Goal: Task Accomplishment & Management: Manage account settings

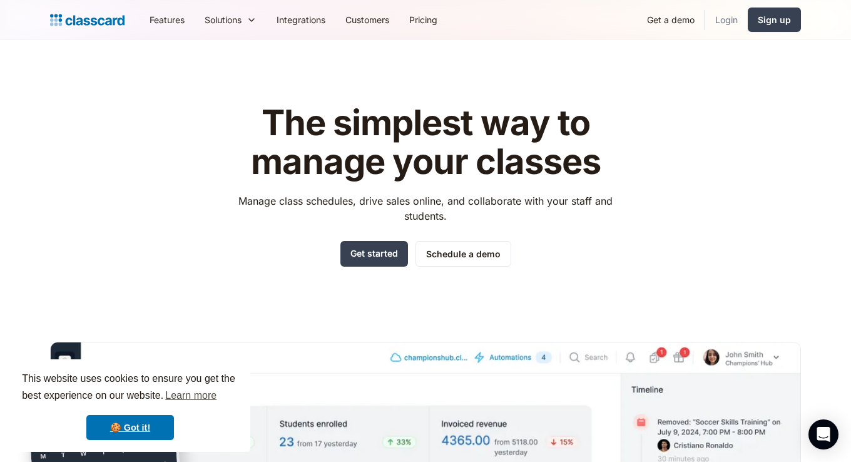
click at [738, 17] on link "Login" at bounding box center [727, 20] width 43 height 28
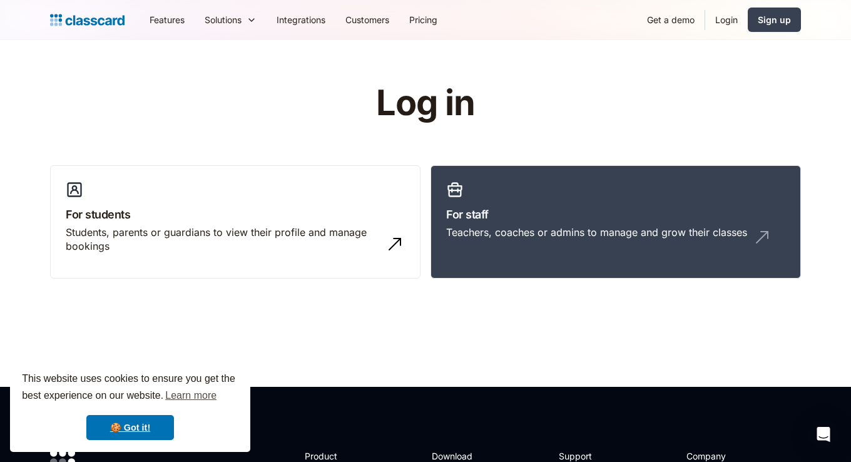
click at [711, 20] on link "Login" at bounding box center [727, 20] width 43 height 28
click at [677, 244] on div "Teachers, coaches or admins to manage and grow their classes" at bounding box center [615, 237] width 339 height 24
